Goal: Task Accomplishment & Management: Manage account settings

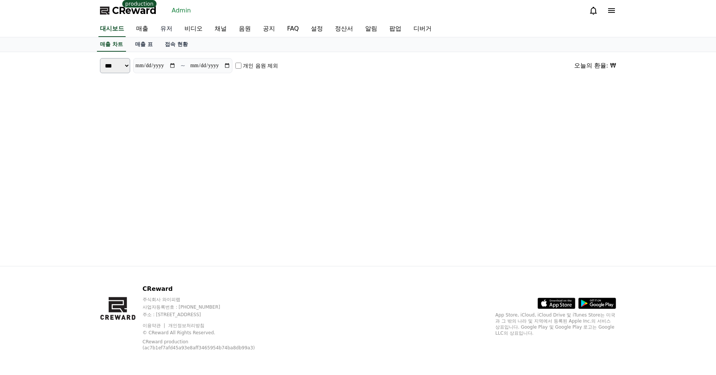
click at [161, 28] on link "유저" at bounding box center [166, 29] width 24 height 16
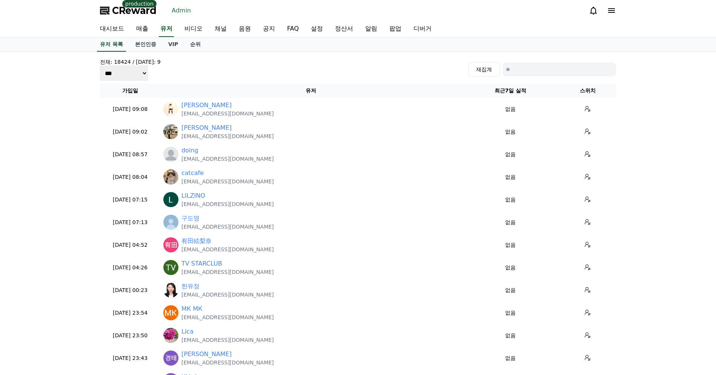
click at [559, 66] on input at bounding box center [559, 70] width 113 height 14
paste input "**********"
type input "**********"
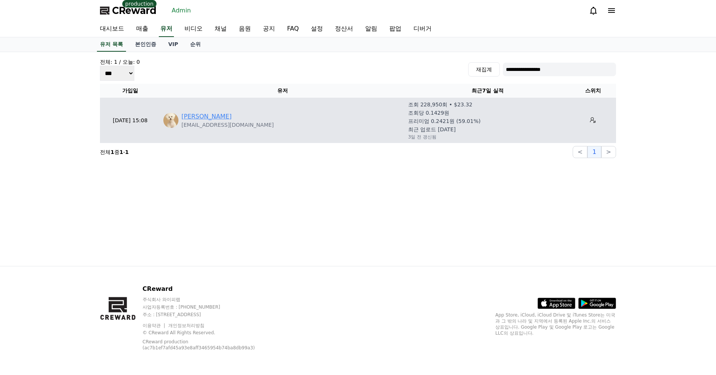
click at [187, 118] on link "[PERSON_NAME]" at bounding box center [206, 116] width 50 height 9
click at [587, 115] on button at bounding box center [593, 120] width 12 height 12
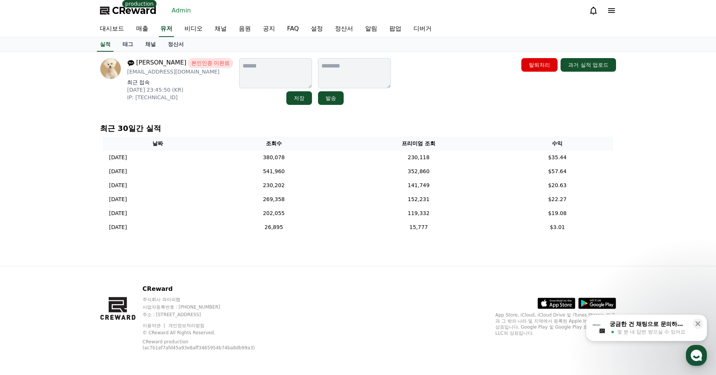
click at [452, 82] on div "[PERSON_NAME] 본인인증 미완료 [EMAIL_ADDRESS][DOMAIN_NAME] 최근 접속 [DATE] 23:45:50 (KR) …" at bounding box center [358, 81] width 516 height 47
click at [167, 45] on link "정산서" at bounding box center [176, 44] width 28 height 14
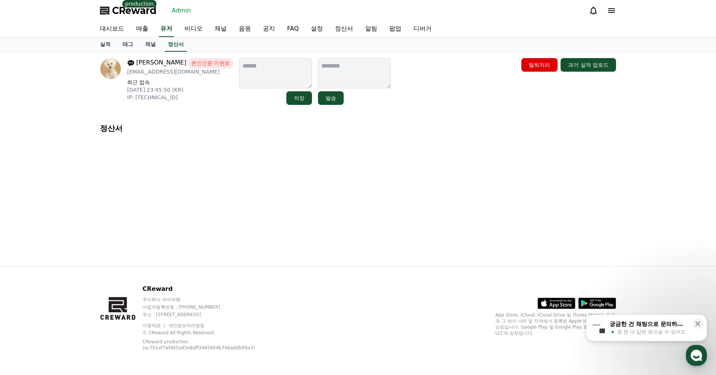
click at [192, 114] on div "[PERSON_NAME] 본인인증 미완료 [EMAIL_ADDRESS][DOMAIN_NAME] 최근 접속 [DATE] 23:45:50 (KR) …" at bounding box center [358, 159] width 528 height 214
click at [140, 143] on div "[PERSON_NAME] 본인인증 미완료 [EMAIL_ADDRESS][DOMAIN_NAME] 최근 접속 [DATE] 23:45:50 (KR) …" at bounding box center [358, 159] width 528 height 214
click at [117, 128] on p "정산서" at bounding box center [358, 128] width 516 height 11
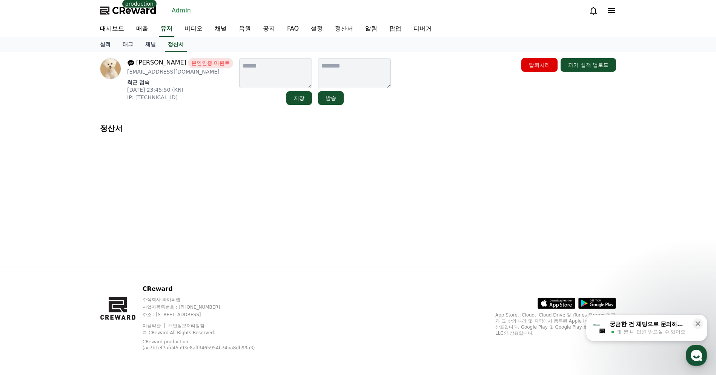
click at [185, 154] on div "김무현 본인인증 미완료 aoaltlqk@naver.com 최근 접속 2025-09-25 23:45:50 (KR) IP: 2001:e60:ca1…" at bounding box center [358, 159] width 528 height 214
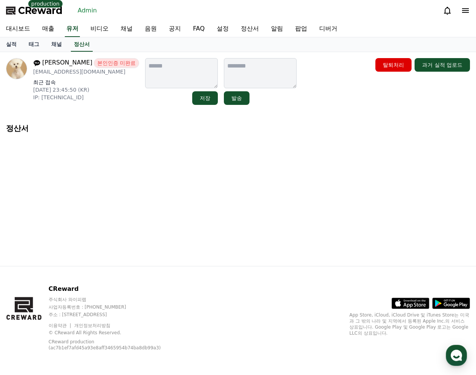
click at [222, 153] on div "[PERSON_NAME] 본인인증 미완료 [EMAIL_ADDRESS][DOMAIN_NAME] 최근 접속 [DATE] 23:45:50 (KR) …" at bounding box center [238, 159] width 476 height 214
click at [207, 160] on div "[PERSON_NAME] 본인인증 미완료 [EMAIL_ADDRESS][DOMAIN_NAME] 최근 접속 [DATE] 23:45:50 (KR) …" at bounding box center [238, 159] width 476 height 214
click at [328, 144] on div "[PERSON_NAME] 본인인증 미완료 [EMAIL_ADDRESS][DOMAIN_NAME] 최근 접속 [DATE] 23:45:50 (KR) …" at bounding box center [238, 159] width 476 height 214
click at [287, 150] on div "[PERSON_NAME] 본인인증 미완료 [EMAIL_ADDRESS][DOMAIN_NAME] 최근 접속 [DATE] 23:45:50 (KR) …" at bounding box center [238, 159] width 476 height 214
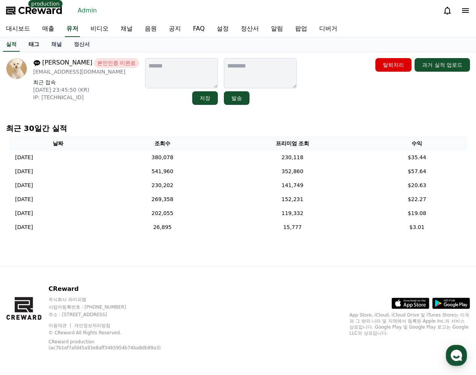
click at [32, 45] on link "태그" at bounding box center [34, 44] width 23 height 14
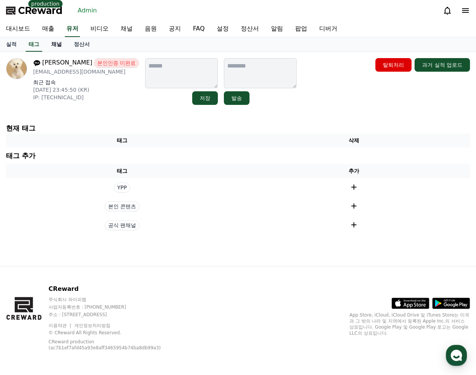
click at [53, 45] on link "채널" at bounding box center [56, 44] width 23 height 14
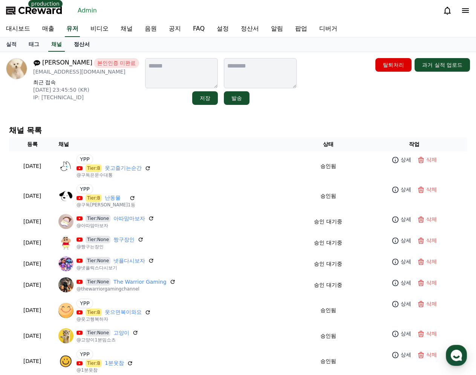
click at [71, 43] on link "정산서" at bounding box center [82, 44] width 28 height 14
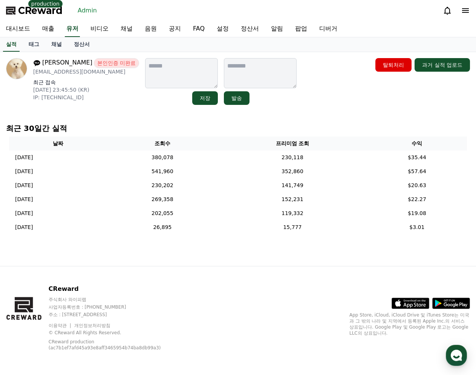
click at [352, 67] on div "[PERSON_NAME] 본인인증 미완료 [EMAIL_ADDRESS][DOMAIN_NAME] 최근 접속 [DATE] 23:45:50 (KR) …" at bounding box center [238, 81] width 464 height 47
click at [389, 84] on div "탈퇴처리 과거 실적 업로드" at bounding box center [423, 81] width 95 height 47
click at [392, 101] on div "탈퇴처리 과거 실적 업로드" at bounding box center [423, 81] width 95 height 47
drag, startPoint x: 201, startPoint y: 257, endPoint x: 216, endPoint y: 255, distance: 14.6
click at [203, 257] on div "[PERSON_NAME] 본인인증 미완료 [EMAIL_ADDRESS][DOMAIN_NAME] 최근 접속 [DATE] 23:45:50 (KR) …" at bounding box center [238, 159] width 476 height 214
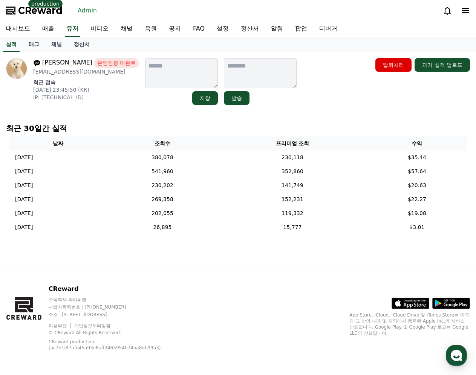
click at [29, 47] on link "태그" at bounding box center [34, 44] width 23 height 14
